Goal: Task Accomplishment & Management: Manage account settings

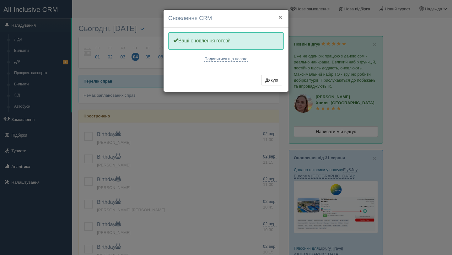
click at [281, 16] on button "×" at bounding box center [280, 17] width 4 height 7
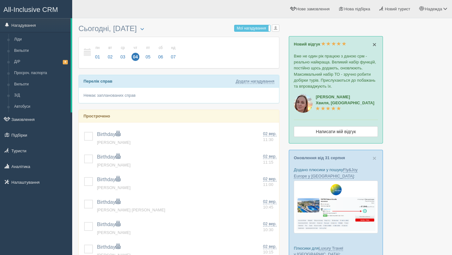
click at [376, 44] on span "×" at bounding box center [375, 44] width 4 height 7
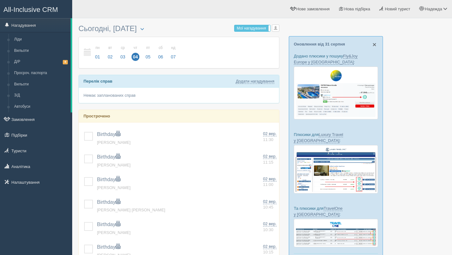
click at [373, 45] on span "×" at bounding box center [375, 44] width 4 height 7
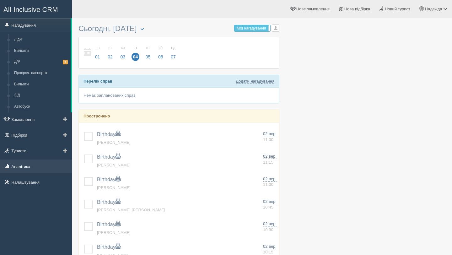
click at [38, 166] on link "Аналітика" at bounding box center [36, 166] width 72 height 14
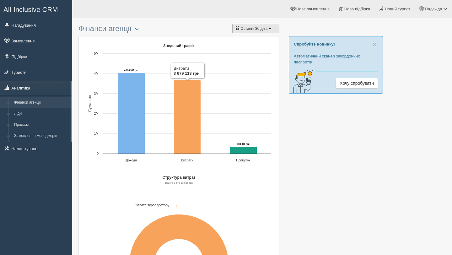
click at [267, 30] on span "Останні 30 днів" at bounding box center [253, 28] width 27 height 4
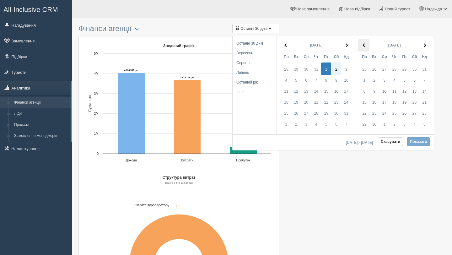
click at [365, 45] on span at bounding box center [364, 45] width 3 height 3
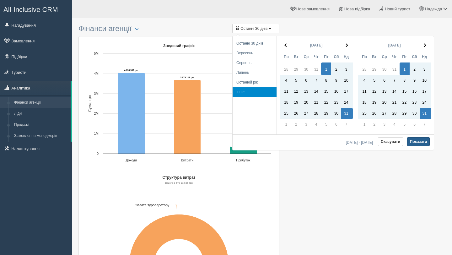
click at [420, 143] on button "Показати" at bounding box center [418, 141] width 23 height 9
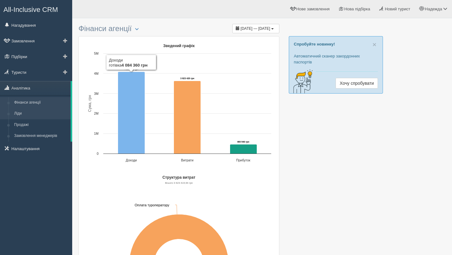
click at [37, 114] on link "Ліди" at bounding box center [40, 113] width 59 height 11
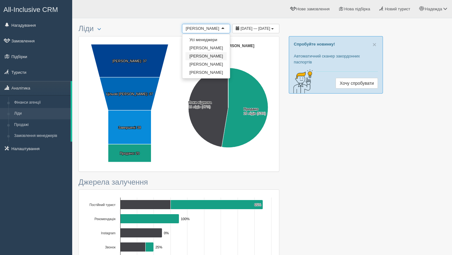
click at [205, 26] on div "[PERSON_NAME]" at bounding box center [203, 28] width 34 height 6
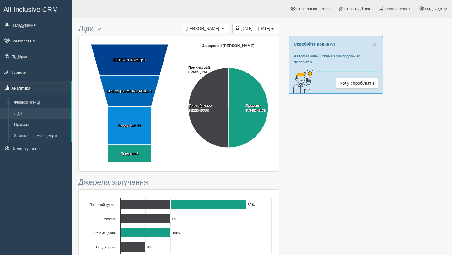
click at [219, 28] on input "text" at bounding box center [219, 28] width 1 height 6
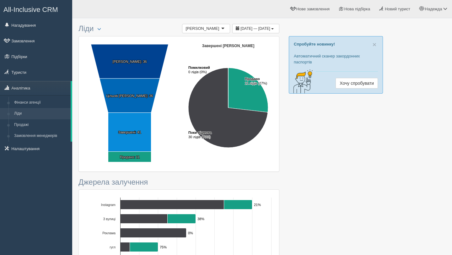
click at [198, 32] on div "[PERSON_NAME]" at bounding box center [206, 28] width 48 height 9
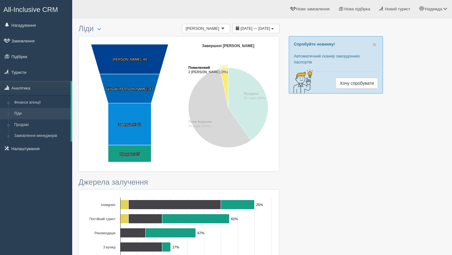
click at [225, 73] on icon "Завершені ліди" at bounding box center [224, 88] width 8 height 40
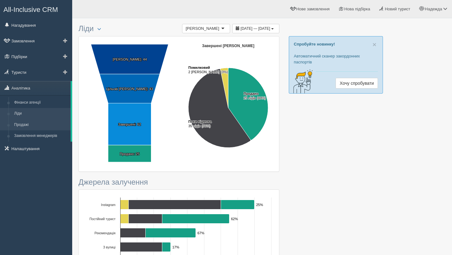
click at [43, 120] on link "Продажі" at bounding box center [40, 124] width 59 height 11
click at [17, 119] on link "Ліди" at bounding box center [40, 113] width 59 height 11
click at [17, 125] on link "Продажі" at bounding box center [40, 124] width 59 height 11
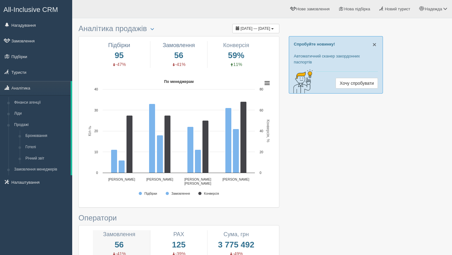
click at [373, 44] on span "×" at bounding box center [375, 44] width 4 height 7
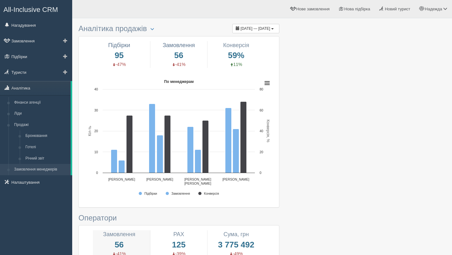
click at [51, 170] on link "Замовлення менеджерів" at bounding box center [40, 169] width 59 height 11
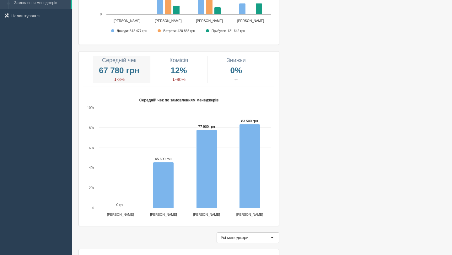
scroll to position [17, 0]
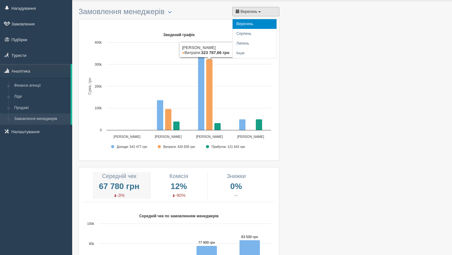
click at [263, 12] on button "Вересень" at bounding box center [255, 11] width 47 height 9
click at [261, 12] on span "button" at bounding box center [259, 11] width 3 height 1
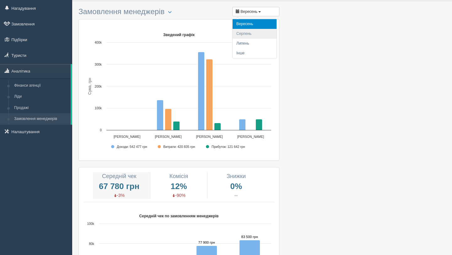
click at [250, 35] on li "Серпень" at bounding box center [255, 34] width 44 height 10
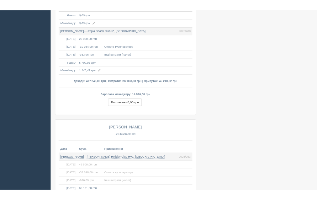
scroll to position [996, 0]
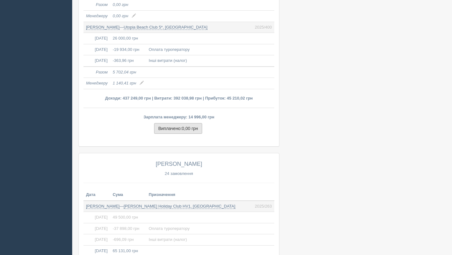
click at [192, 127] on span "0,00 грн" at bounding box center [190, 128] width 16 height 5
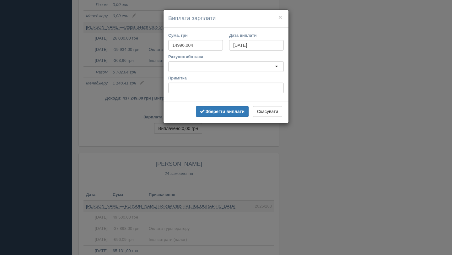
click at [368, 25] on div "× Виплата зарплати Сума, грн 14996.004 Дата виплати 01.09.2025 Рахунок або каса…" at bounding box center [226, 127] width 452 height 255
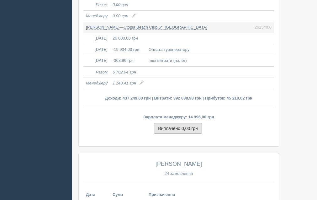
click at [198, 131] on span "0,00 грн" at bounding box center [190, 128] width 16 height 5
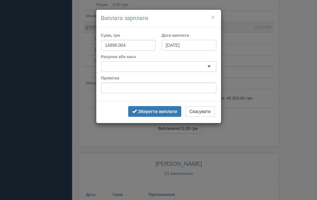
click at [182, 46] on input "01.09.2025" at bounding box center [189, 45] width 55 height 11
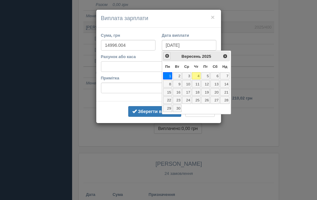
click at [167, 54] on span "<Попер" at bounding box center [167, 55] width 5 height 5
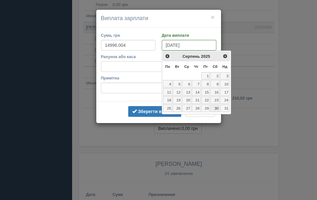
click at [214, 107] on link "30" at bounding box center [215, 109] width 9 height 8
type input "[DATE]"
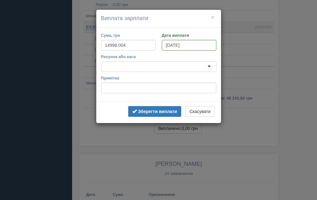
click at [175, 60] on div "Рахунок або каса" at bounding box center [159, 63] width 116 height 18
click at [174, 65] on div at bounding box center [159, 66] width 116 height 11
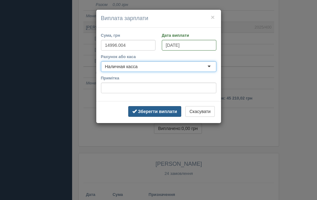
click at [151, 110] on b "Зберегти виплати" at bounding box center [157, 111] width 39 height 5
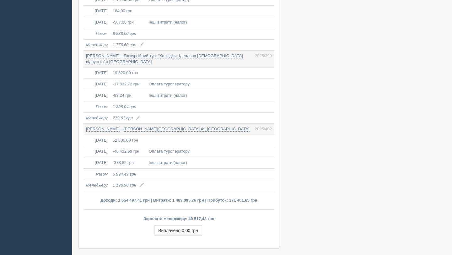
scroll to position [2987, 0]
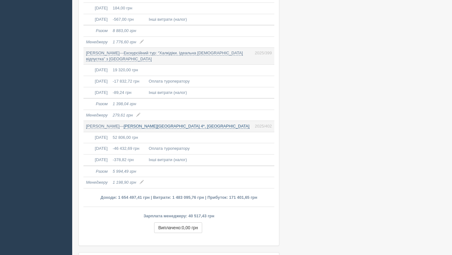
click at [188, 124] on link "[PERSON_NAME][GEOGRAPHIC_DATA] 4*, [GEOGRAPHIC_DATA]" at bounding box center [187, 126] width 126 height 5
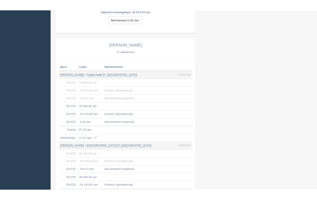
scroll to position [3084, 0]
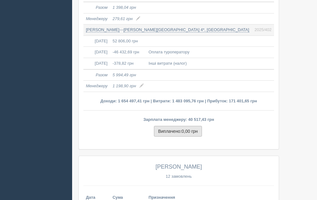
click at [197, 134] on span "0,00 грн" at bounding box center [190, 131] width 16 height 5
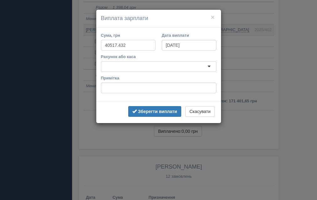
click at [139, 45] on input "40517.432" at bounding box center [128, 45] width 55 height 11
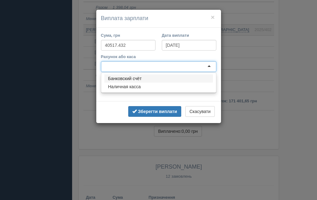
click at [129, 69] on div at bounding box center [159, 66] width 116 height 11
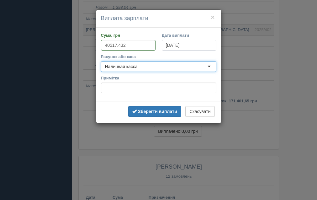
click at [172, 45] on input "01.09.2025" at bounding box center [189, 45] width 55 height 11
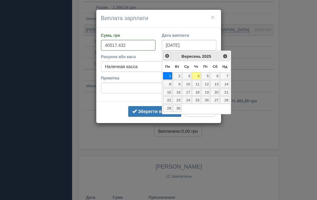
click at [169, 56] on span "<Попер" at bounding box center [167, 55] width 5 height 5
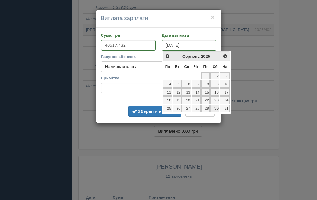
click at [214, 107] on link "30" at bounding box center [215, 109] width 9 height 8
type input "[DATE]"
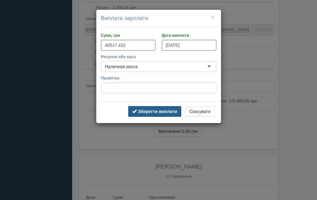
click at [140, 109] on b "Зберегти виплати" at bounding box center [157, 111] width 39 height 5
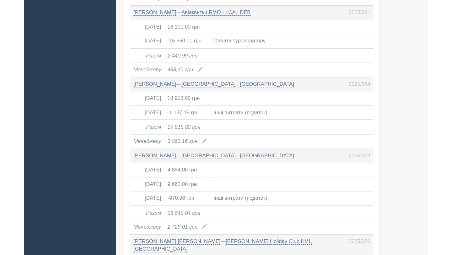
scroll to position [3830, 0]
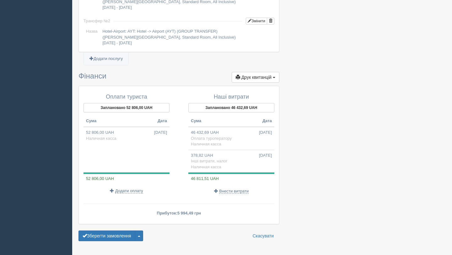
scroll to position [631, 0]
